Goal: Navigation & Orientation: Find specific page/section

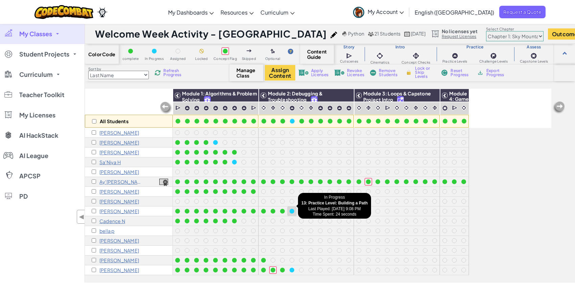
click at [290, 209] on div at bounding box center [291, 211] width 5 height 5
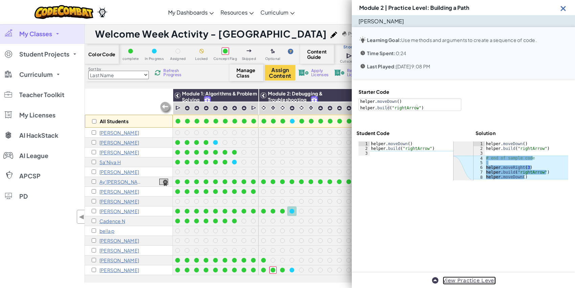
click at [475, 279] on link "View Practice Level" at bounding box center [469, 280] width 53 height 8
click at [561, 8] on img at bounding box center [563, 8] width 8 height 8
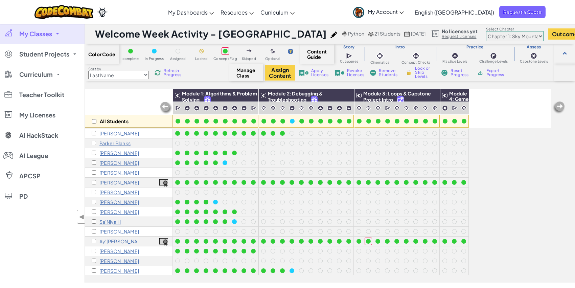
click at [126, 99] on div "All Students" at bounding box center [129, 108] width 88 height 39
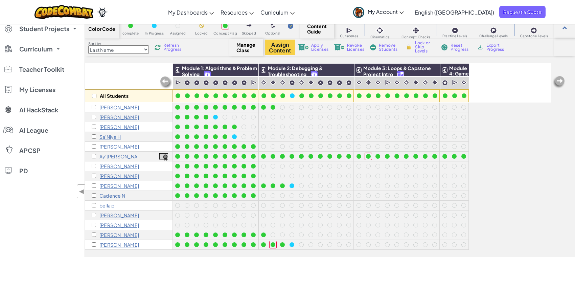
scroll to position [38, 0]
